Goal: Information Seeking & Learning: Learn about a topic

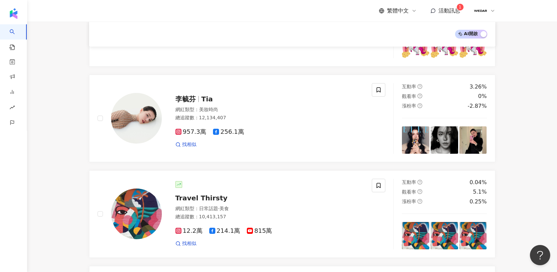
scroll to position [328, 0]
click at [448, 12] on span "活動訊息" at bounding box center [449, 10] width 22 height 6
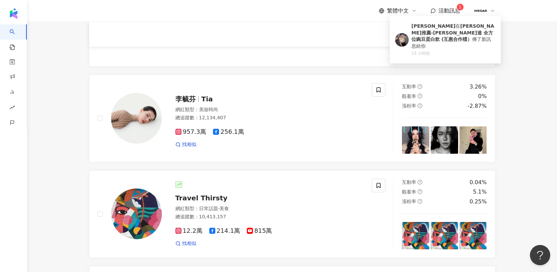
click at [449, 11] on span "活動訊息" at bounding box center [449, 10] width 22 height 6
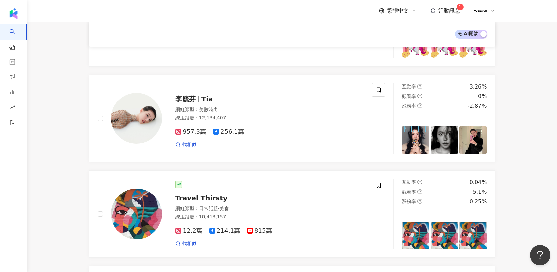
click at [449, 11] on span "活動訊息" at bounding box center [449, 10] width 22 height 6
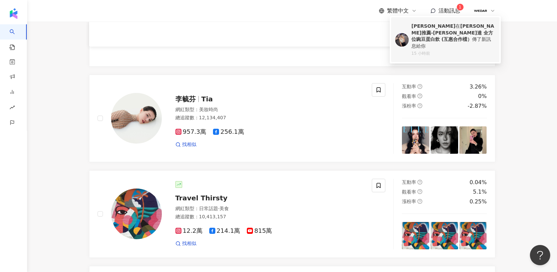
click at [453, 33] on b "[PERSON_NAME]推薦-[PERSON_NAME]達 全方位豌豆蛋白飲 (互惠合作檔）" at bounding box center [452, 32] width 83 height 19
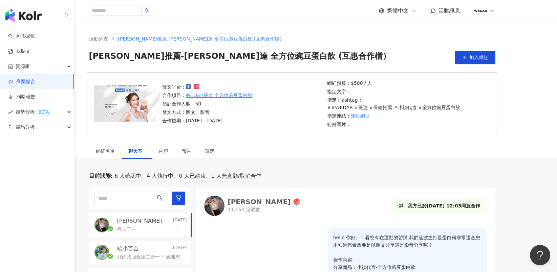
click at [35, 81] on link "商案媒合" at bounding box center [21, 82] width 27 height 7
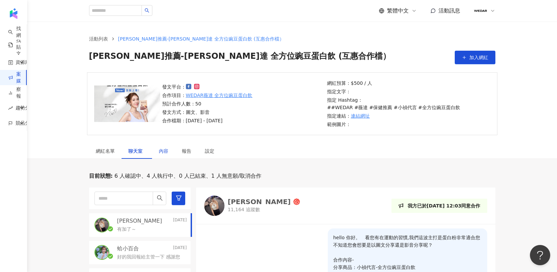
click at [160, 148] on div "內容" at bounding box center [163, 151] width 9 height 7
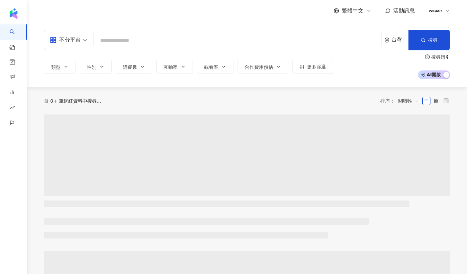
click at [141, 37] on input "search" at bounding box center [237, 40] width 282 height 13
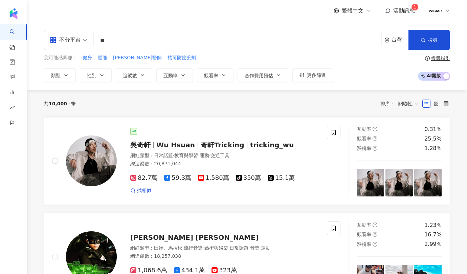
type input "*"
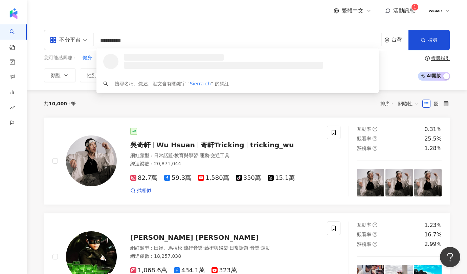
type input "**********"
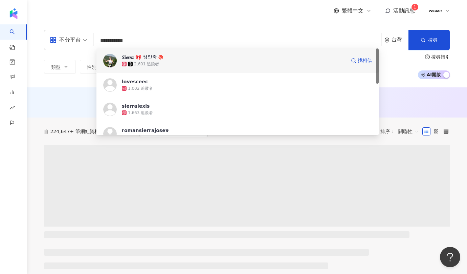
click at [232, 67] on div "𝑺𝒊𝒆𝒓𝒓𝒂 🎀 첨안축 2,601 追蹤者 找相似" at bounding box center [237, 60] width 282 height 24
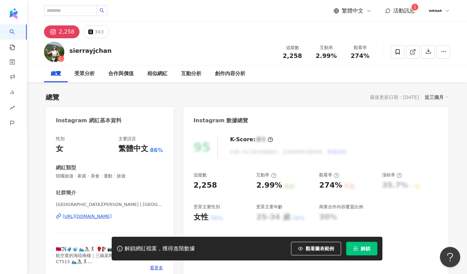
click at [358, 250] on button "解鎖" at bounding box center [361, 249] width 31 height 14
click at [411, 111] on div "Instagram 數據總覽" at bounding box center [315, 118] width 265 height 22
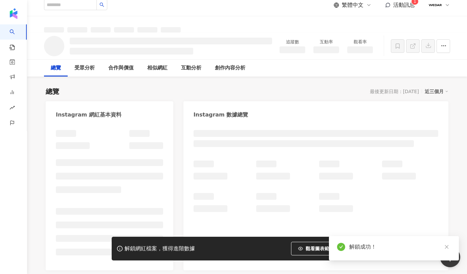
scroll to position [10, 0]
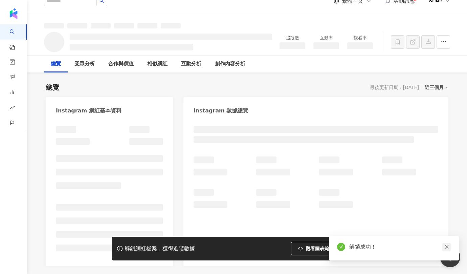
click at [446, 244] on icon "close" at bounding box center [446, 246] width 5 height 5
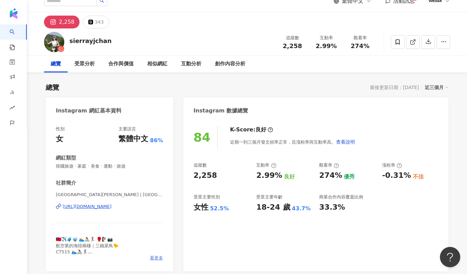
click at [158, 257] on span "看更多" at bounding box center [156, 258] width 13 height 6
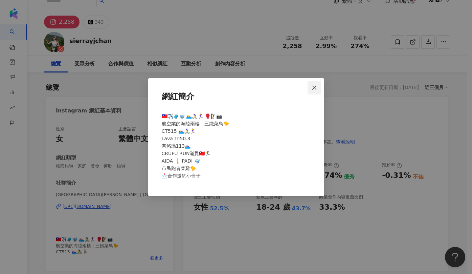
click at [315, 90] on icon "close" at bounding box center [314, 87] width 5 height 5
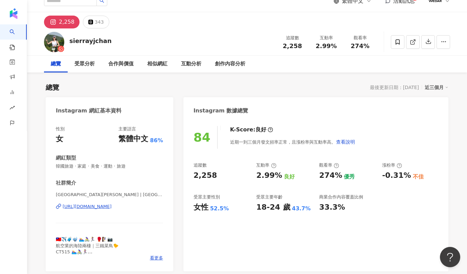
click at [408, 4] on span "活動訊息" at bounding box center [404, 1] width 22 height 6
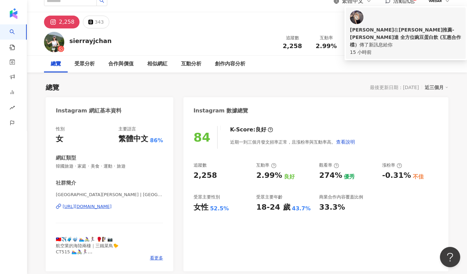
click at [401, 27] on b "[PERSON_NAME]推薦-[PERSON_NAME]達 全方位豌豆蛋白飲 (互惠合作檔）" at bounding box center [405, 37] width 111 height 20
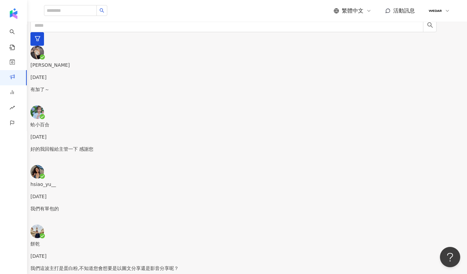
scroll to position [335, 0]
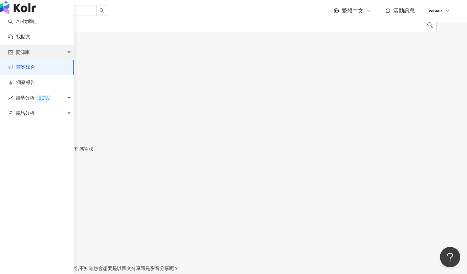
click at [38, 60] on div "資源庫" at bounding box center [37, 52] width 74 height 15
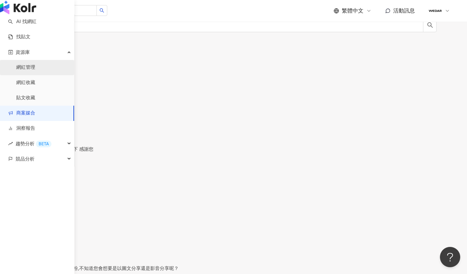
click at [35, 71] on link "網紅管理" at bounding box center [25, 67] width 19 height 7
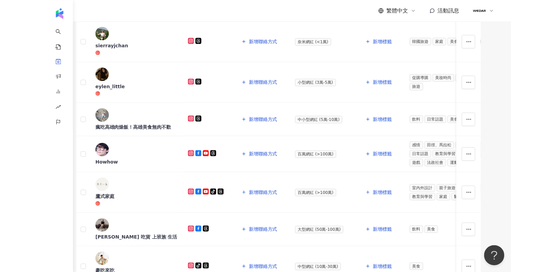
scroll to position [152, 0]
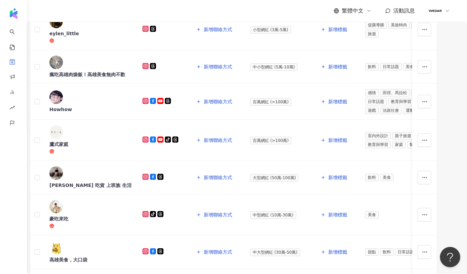
click at [106, 186] on div "[PERSON_NAME] 吃貨 上班族 生活" at bounding box center [90, 185] width 82 height 7
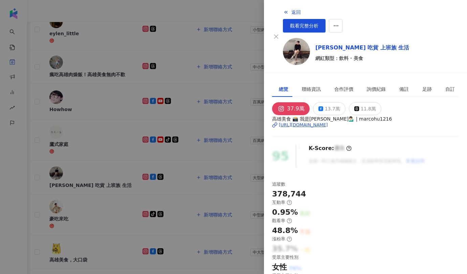
click at [328, 125] on div "[URL][DOMAIN_NAME]" at bounding box center [303, 125] width 49 height 6
click at [290, 8] on div at bounding box center [233, 137] width 467 height 274
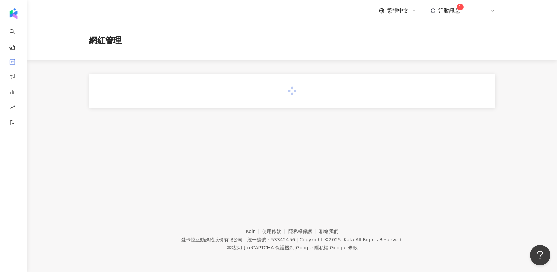
click at [444, 15] on div "繁體中文 活動訊息 1 W" at bounding box center [437, 11] width 116 height 14
click at [447, 8] on span "活動訊息" at bounding box center [449, 10] width 22 height 6
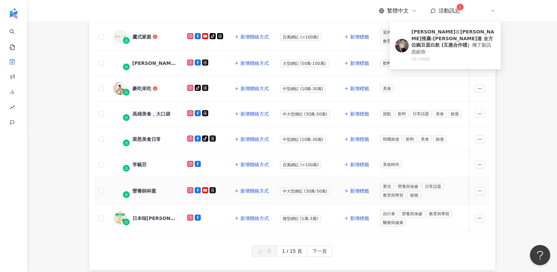
scroll to position [283, 0]
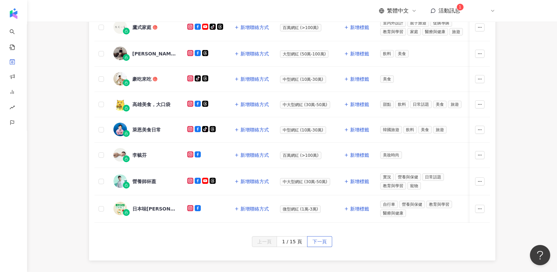
click at [323, 245] on span "下一頁" at bounding box center [319, 242] width 14 height 11
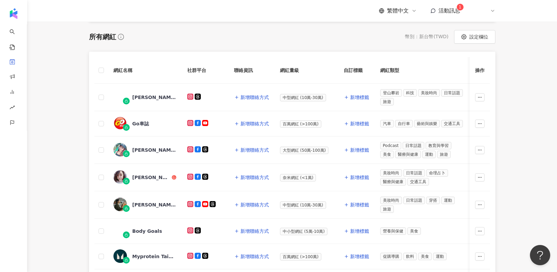
scroll to position [94, 0]
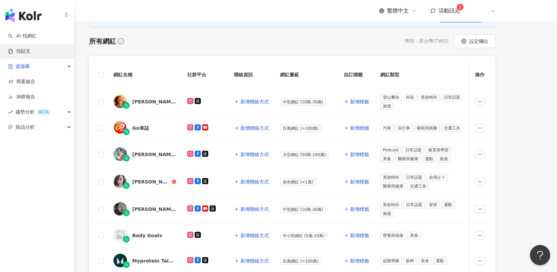
click at [29, 51] on link "找貼文" at bounding box center [19, 51] width 22 height 7
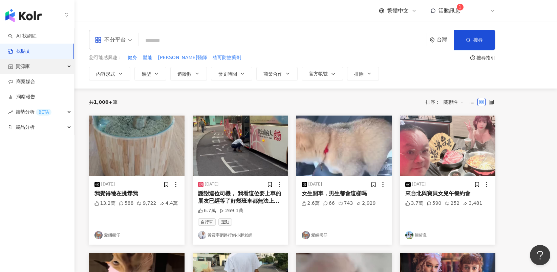
click at [29, 66] on span "資源庫" at bounding box center [23, 66] width 14 height 15
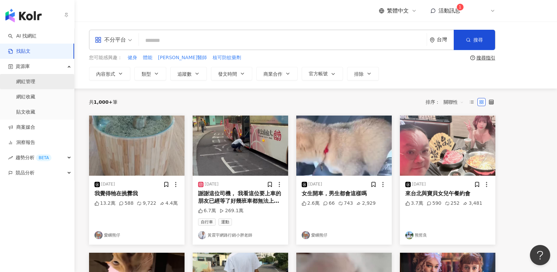
click at [34, 83] on link "網紅管理" at bounding box center [25, 82] width 19 height 7
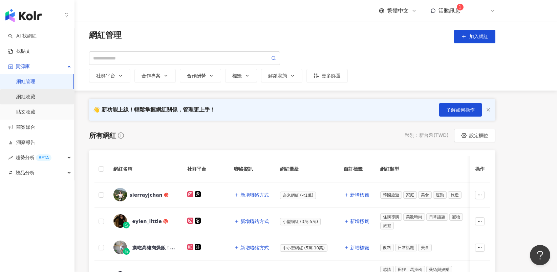
click at [35, 99] on link "網紅收藏" at bounding box center [25, 97] width 19 height 7
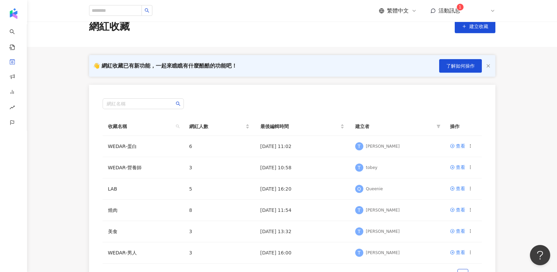
scroll to position [36, 0]
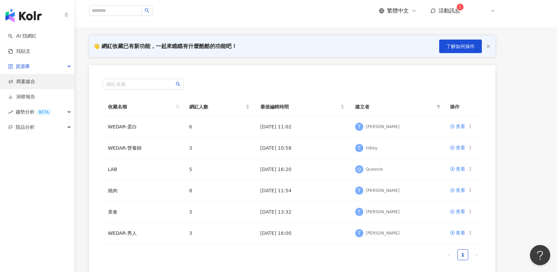
click at [25, 80] on link "商案媒合" at bounding box center [21, 82] width 27 height 7
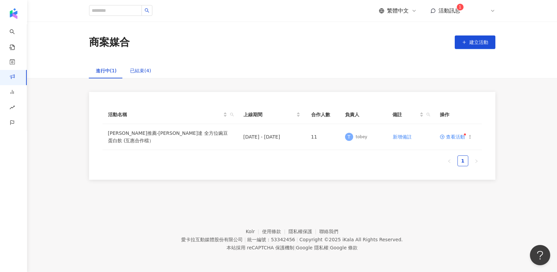
click at [136, 71] on div "已結束(4)" at bounding box center [140, 70] width 21 height 7
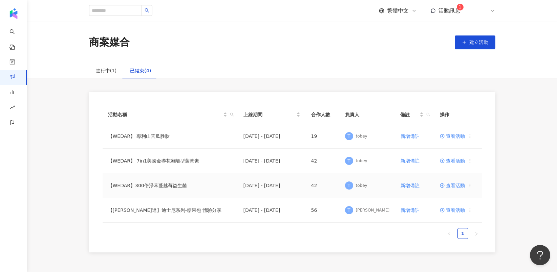
click at [175, 190] on td "【WEDAR】300倍淨萃蔓越莓益生菌" at bounding box center [170, 186] width 135 height 25
click at [443, 186] on icon at bounding box center [442, 185] width 5 height 5
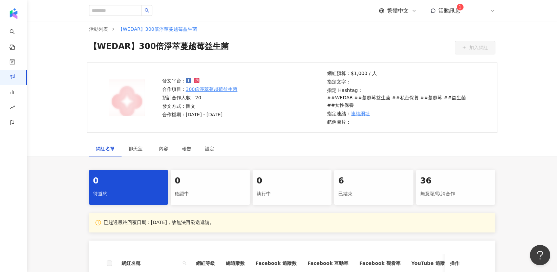
scroll to position [9, 0]
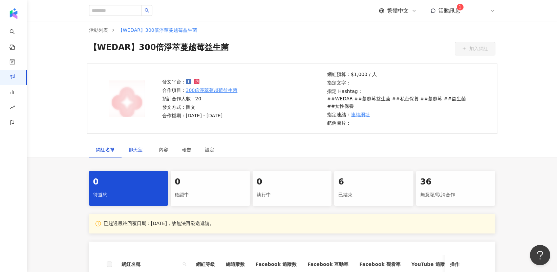
click at [141, 148] on span "聊天室" at bounding box center [136, 150] width 17 height 5
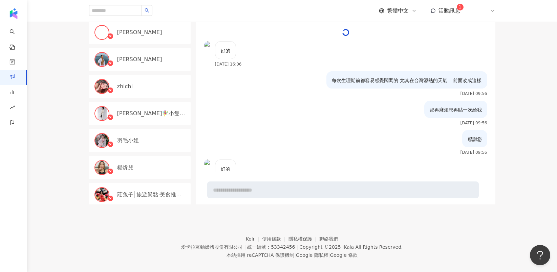
scroll to position [577, 0]
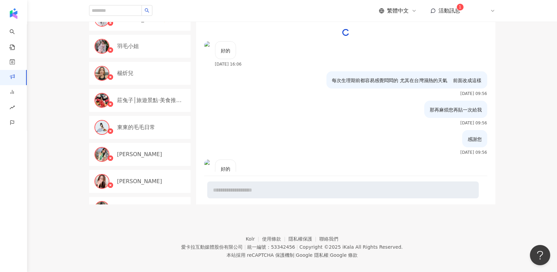
click at [121, 181] on div "蒨蒨" at bounding box center [140, 181] width 102 height 23
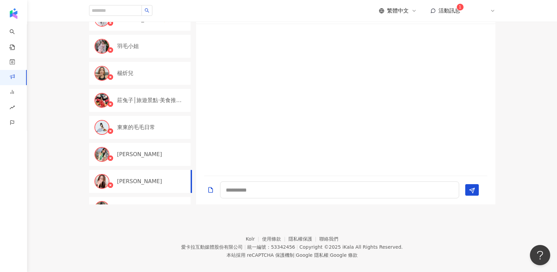
click at [131, 178] on div "蒨蒨" at bounding box center [152, 181] width 70 height 7
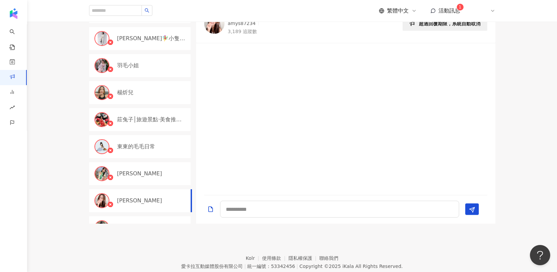
scroll to position [80, 0]
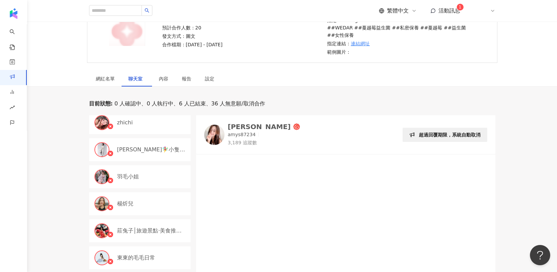
click at [234, 124] on div "蒨蒨" at bounding box center [259, 127] width 63 height 7
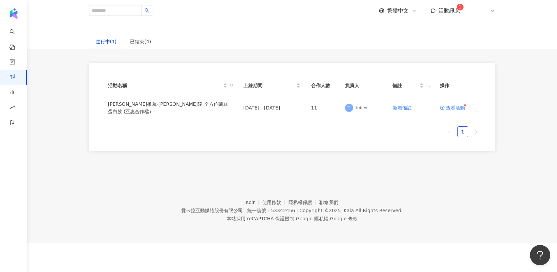
scroll to position [31, 0]
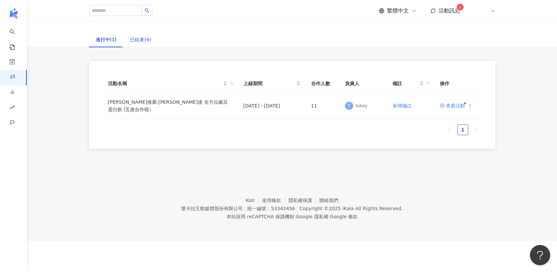
click at [132, 39] on div "已結束(4)" at bounding box center [140, 39] width 21 height 7
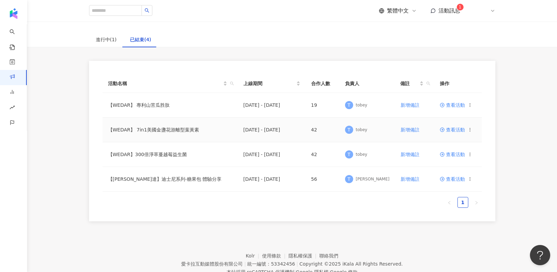
click at [162, 130] on td "【WEDAR】 7in1美國金盞花游離型葉黃素" at bounding box center [170, 130] width 135 height 25
click at [453, 131] on span "查看活動" at bounding box center [452, 130] width 25 height 5
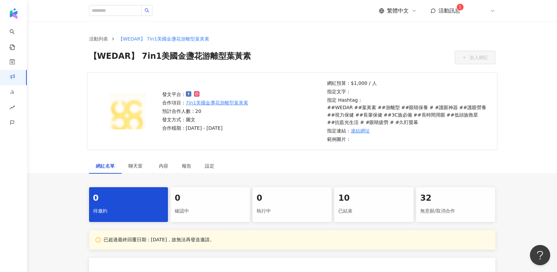
scroll to position [169, 0]
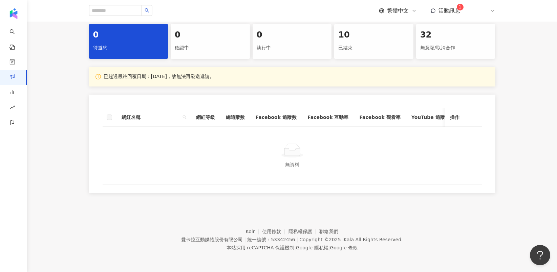
click at [320, 42] on div "執行中" at bounding box center [292, 48] width 71 height 12
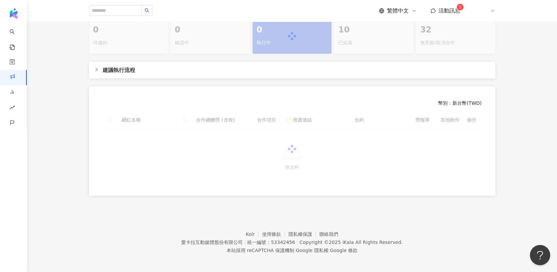
click at [366, 40] on div "已結束" at bounding box center [373, 43] width 71 height 12
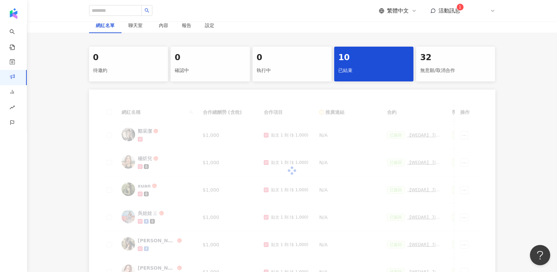
scroll to position [169, 0]
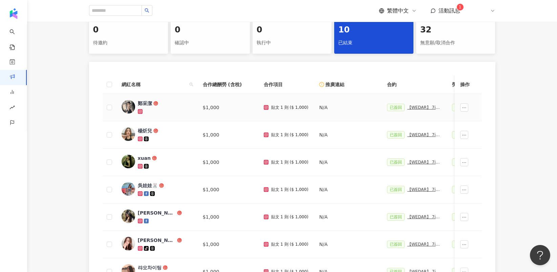
click at [142, 102] on div "鄭采潔" at bounding box center [145, 103] width 14 height 7
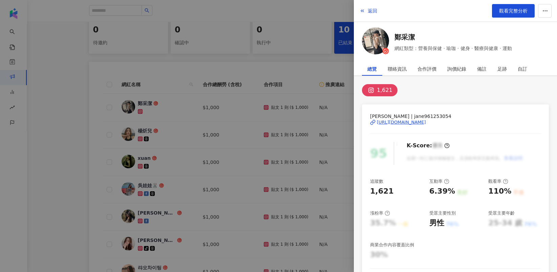
click at [426, 120] on div "https://www.instagram.com/jane961253054/" at bounding box center [401, 122] width 49 height 6
